Goal: Task Accomplishment & Management: Manage account settings

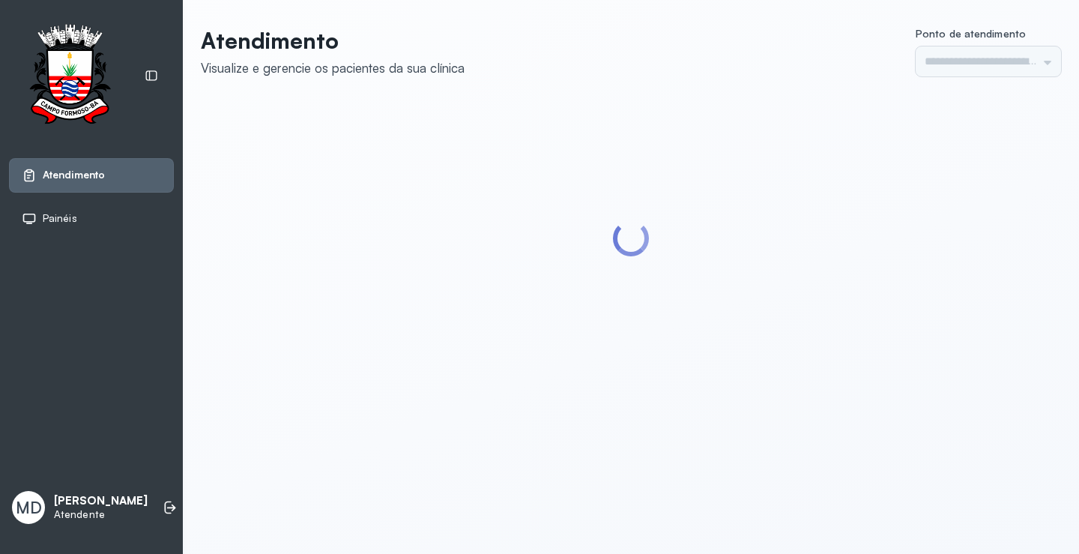
type input "*********"
click at [163, 500] on icon at bounding box center [170, 507] width 15 height 15
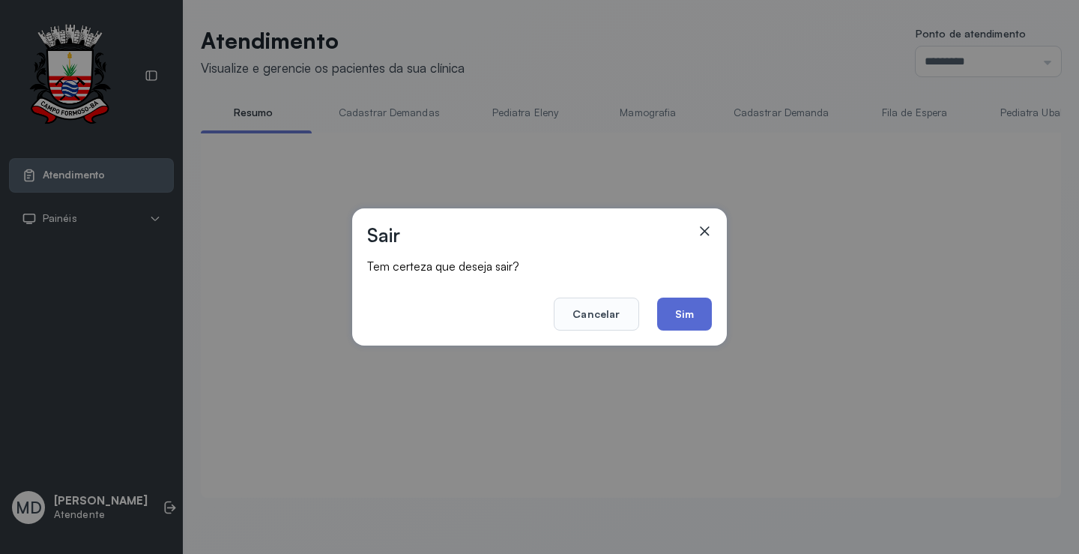
click at [681, 312] on button "Sim" at bounding box center [684, 314] width 55 height 33
